Goal: Task Accomplishment & Management: Use online tool/utility

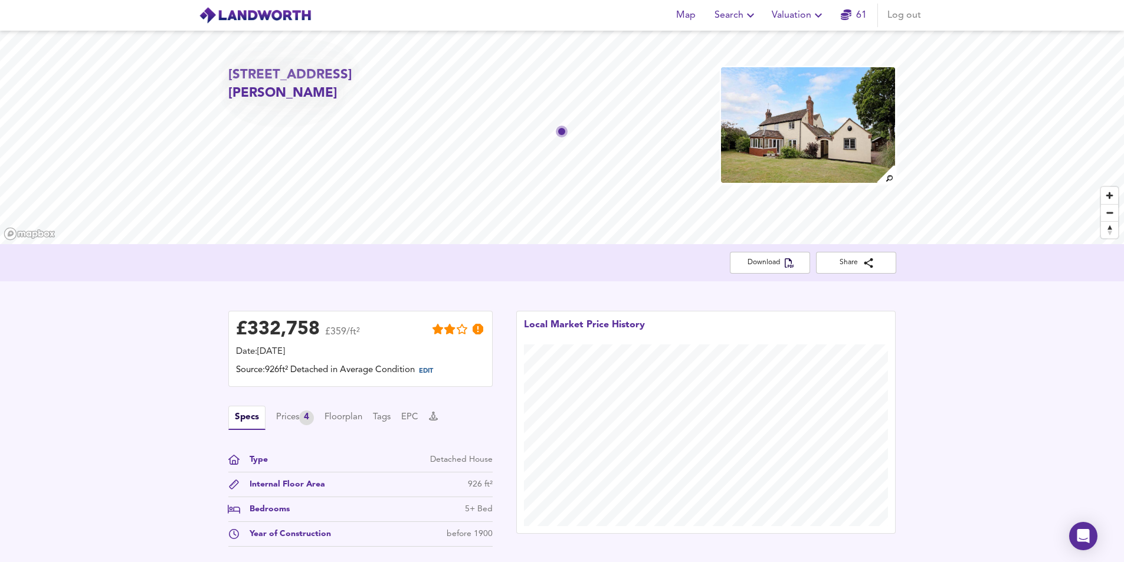
click at [787, 136] on img at bounding box center [808, 125] width 176 height 118
click at [796, 12] on span "Valuation" at bounding box center [798, 15] width 54 height 17
click at [801, 34] on li "New Valuation Report" at bounding box center [798, 42] width 141 height 21
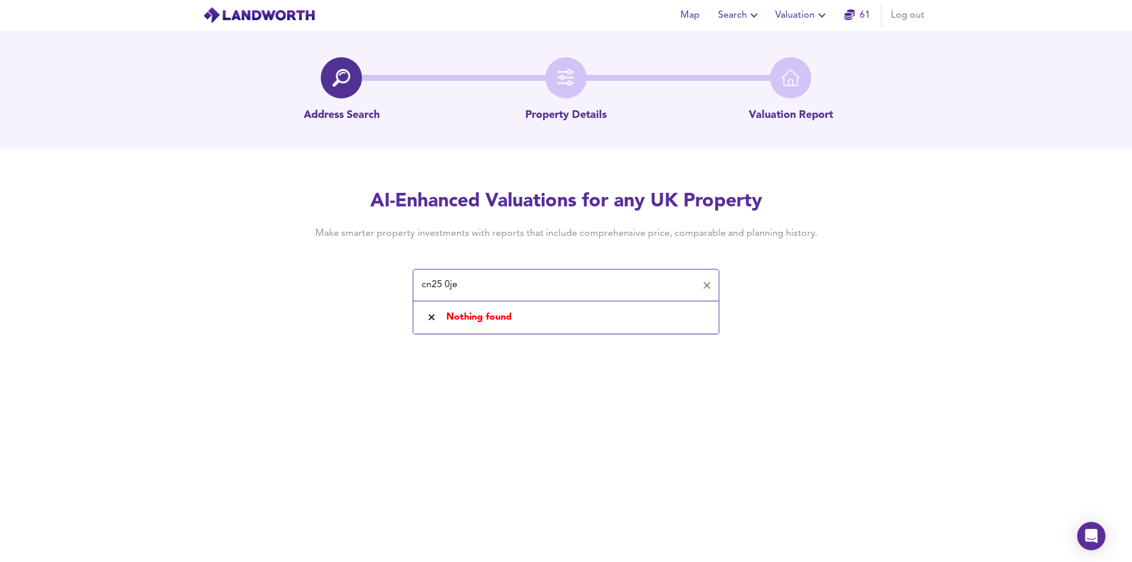
click at [435, 284] on input "cn25 0je" at bounding box center [557, 285] width 278 height 22
click at [430, 285] on input "cn25 0je" at bounding box center [557, 285] width 278 height 22
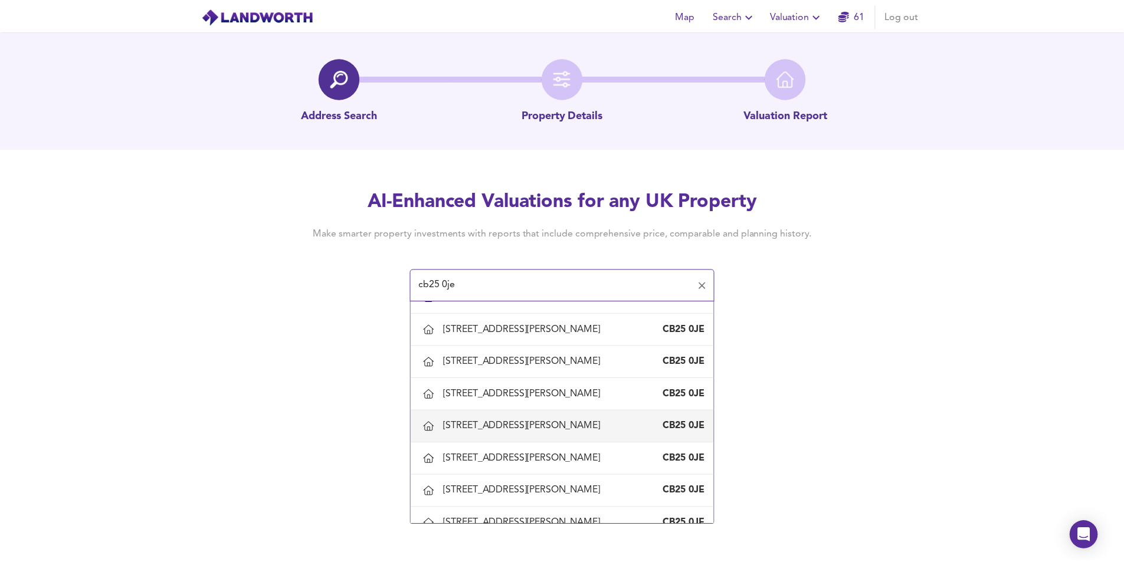
scroll to position [767, 0]
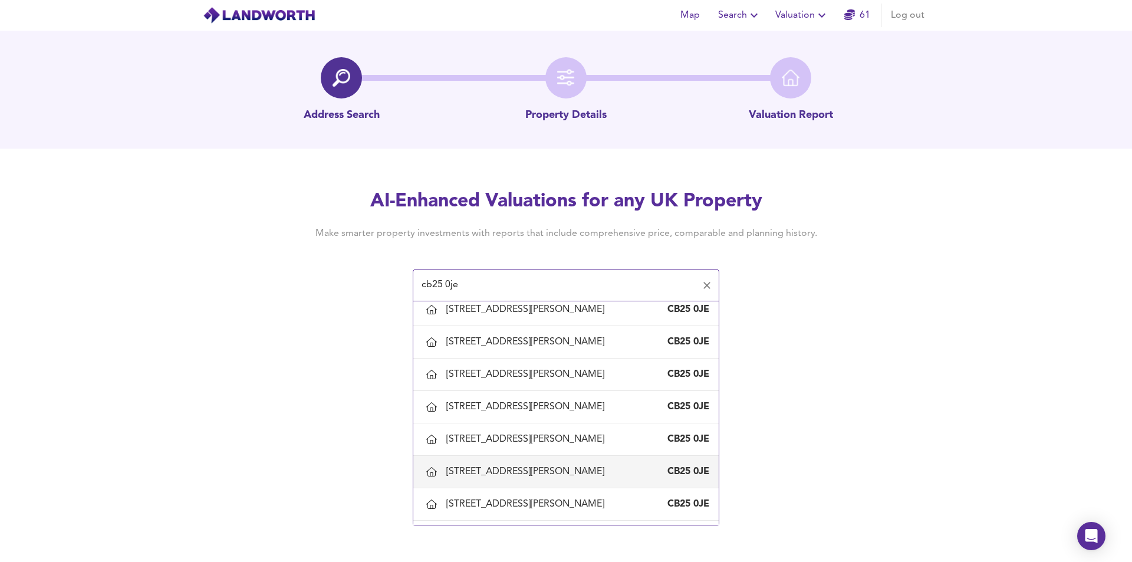
click at [550, 466] on div "[STREET_ADDRESS][PERSON_NAME]" at bounding box center [527, 471] width 163 height 13
type input "[STREET_ADDRESS][PERSON_NAME]"
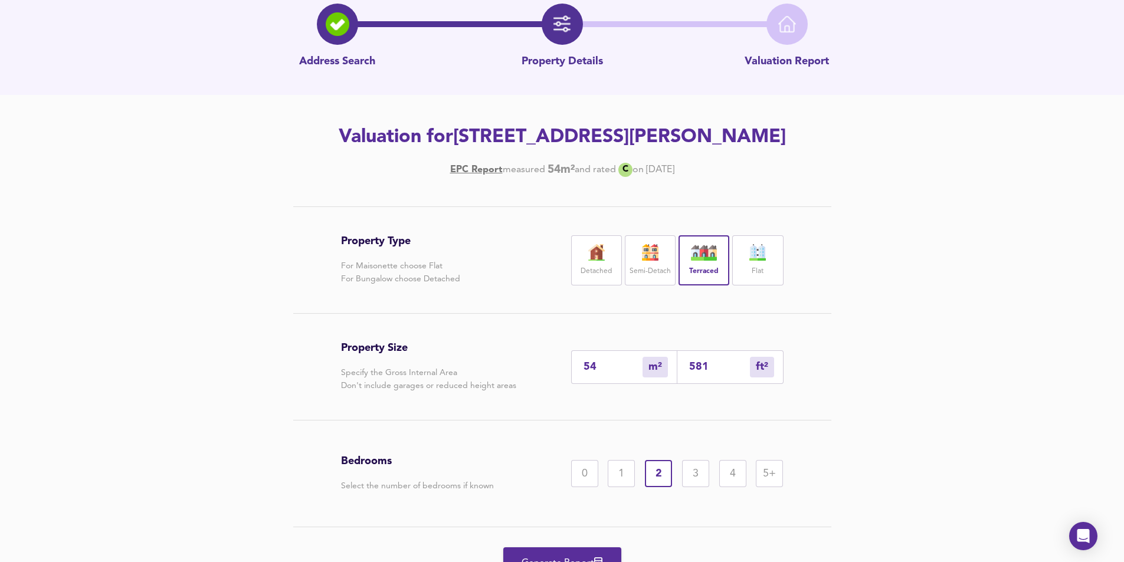
scroll to position [114, 0]
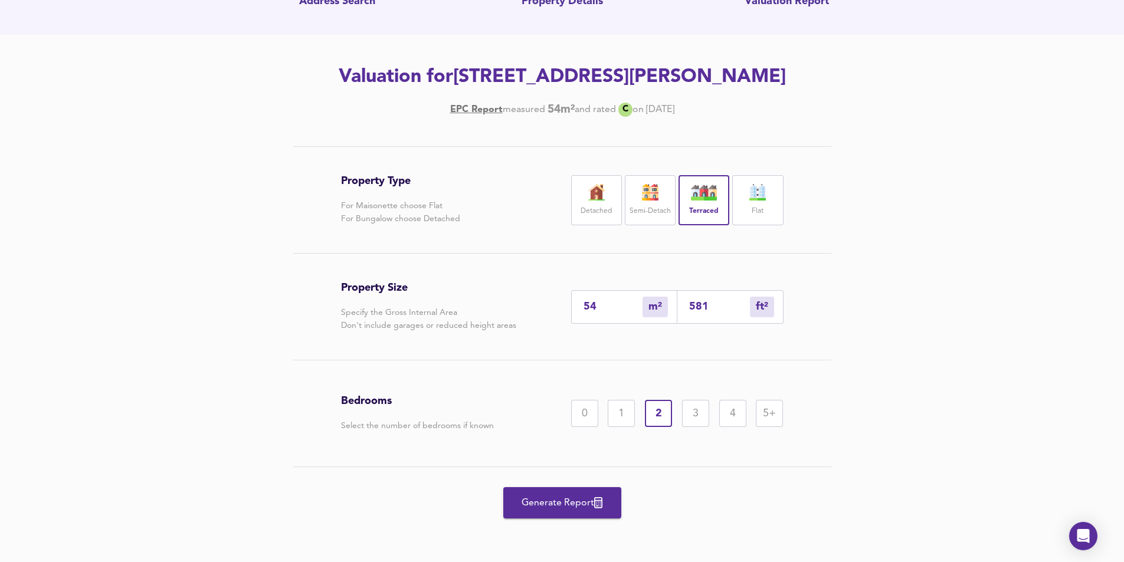
click at [563, 495] on span "Generate Report" at bounding box center [562, 503] width 94 height 17
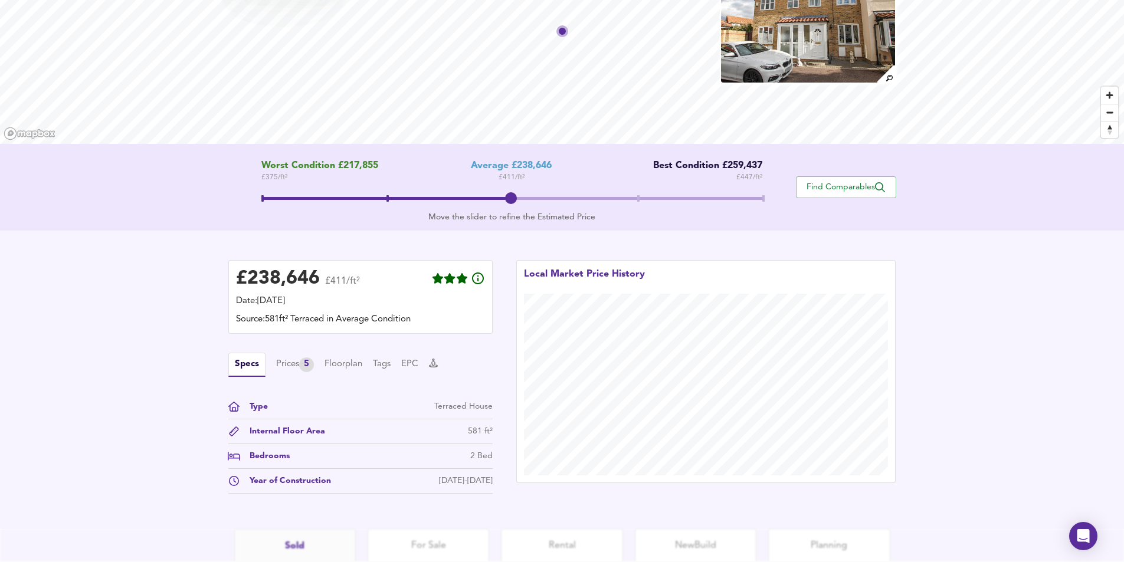
scroll to position [195, 0]
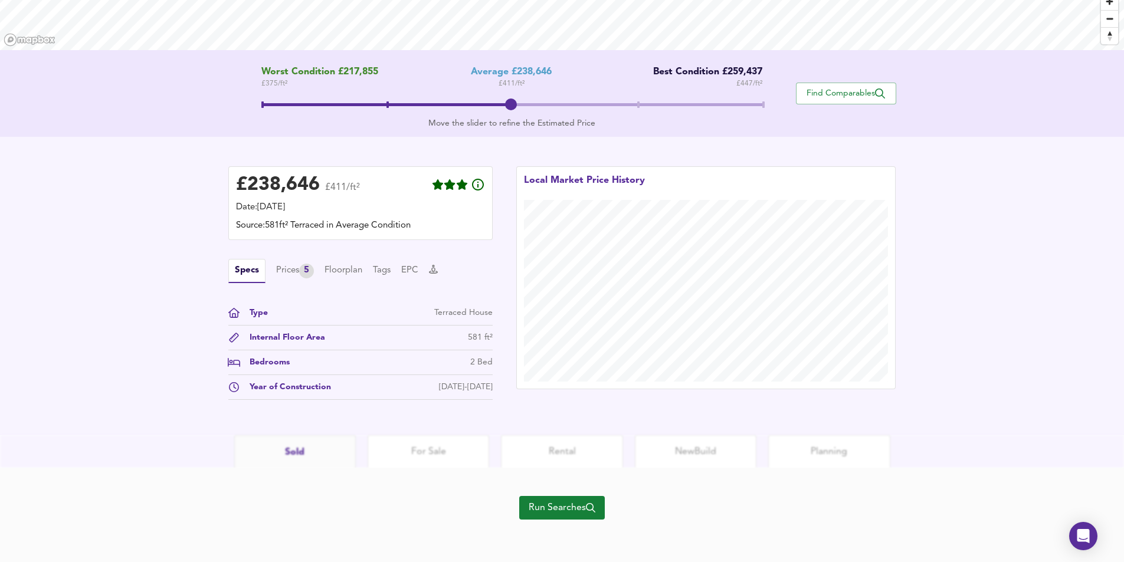
click at [548, 502] on span "Run Searches" at bounding box center [561, 508] width 67 height 17
